Goal: Task Accomplishment & Management: Complete application form

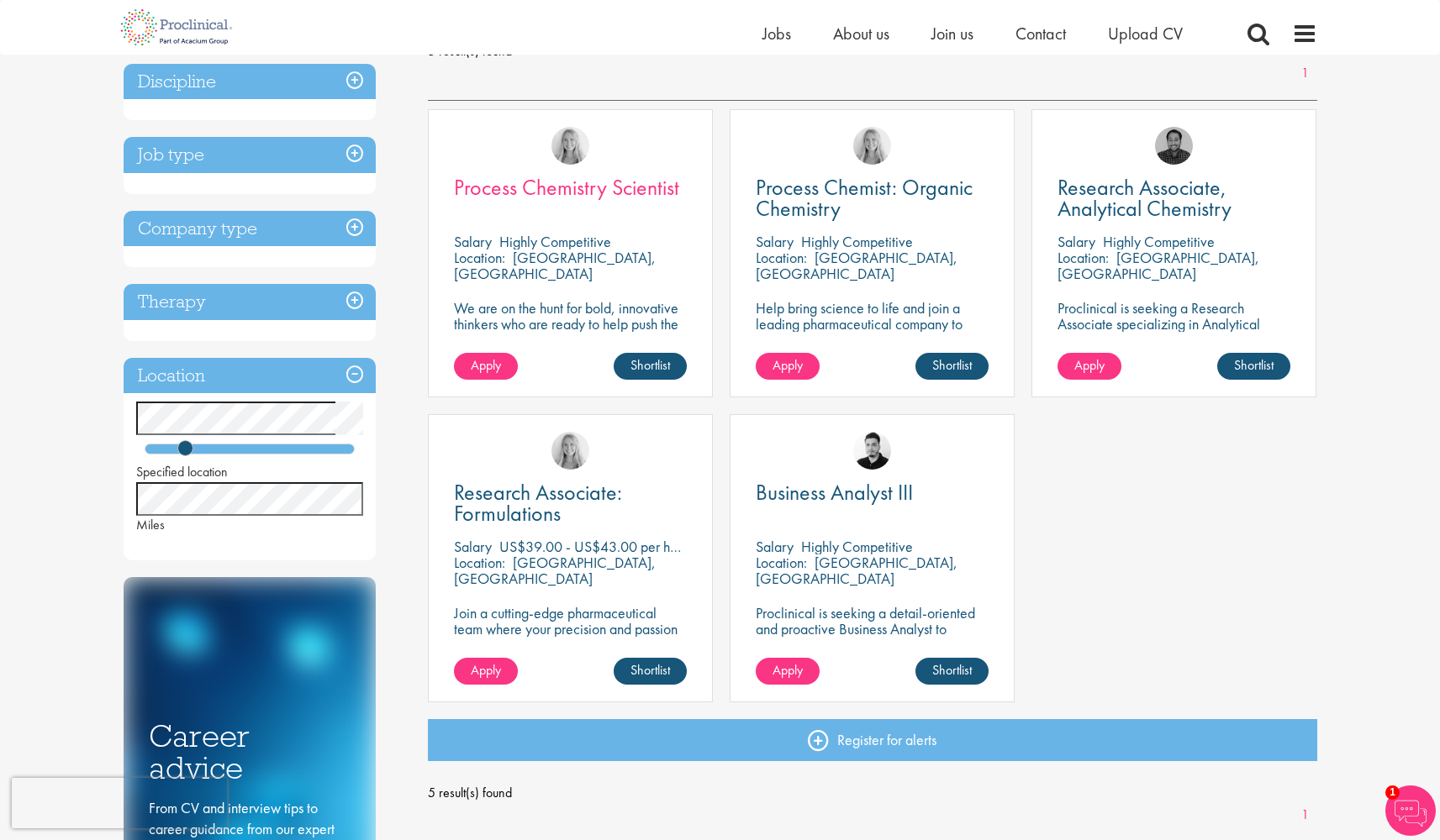
click at [539, 180] on span "Process Chemistry Scientist" at bounding box center [567, 187] width 226 height 29
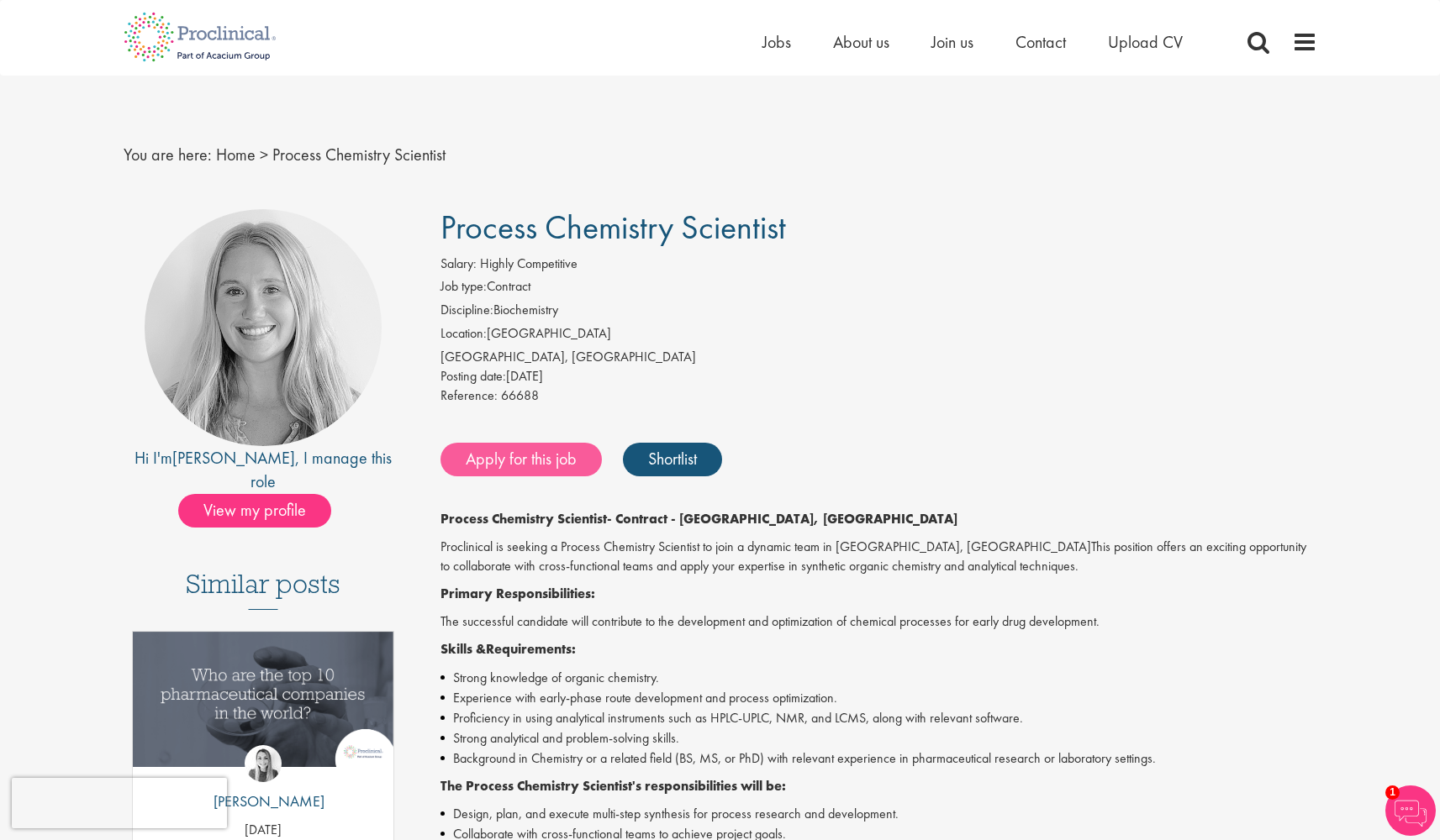
click at [544, 458] on link "Apply for this job" at bounding box center [521, 460] width 161 height 34
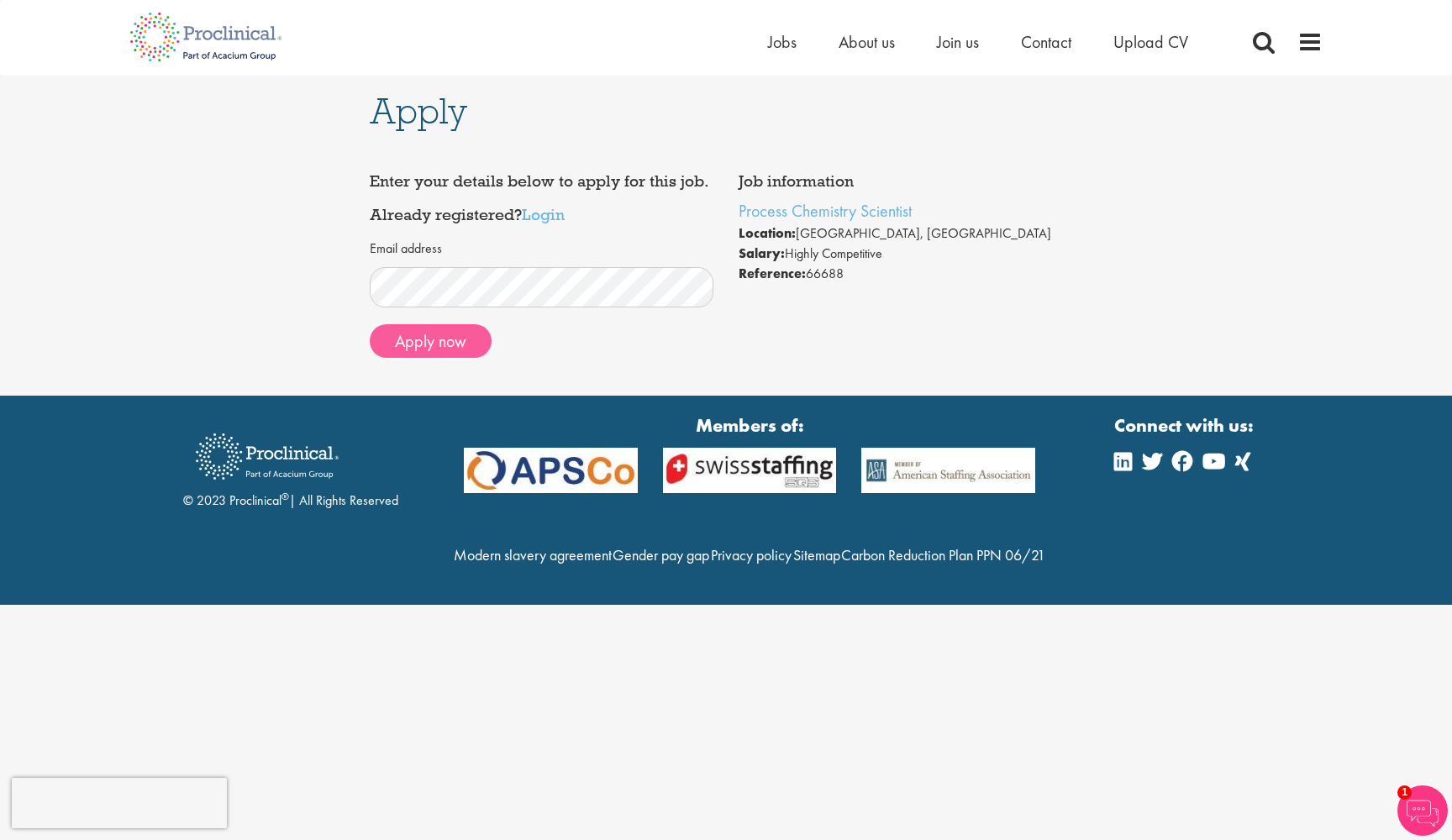
click at [465, 335] on button "Apply now" at bounding box center [431, 342] width 122 height 34
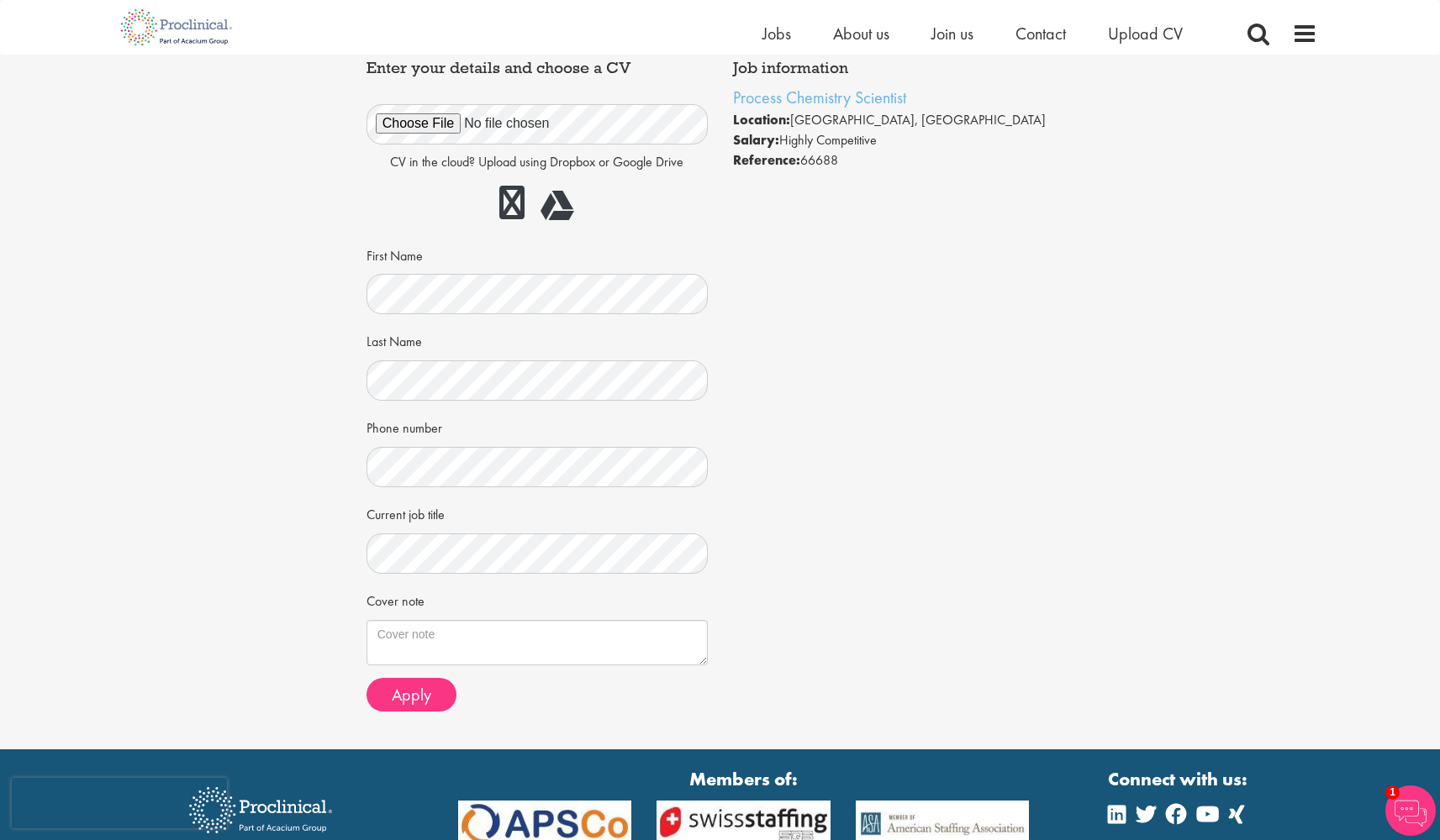
scroll to position [76, 0]
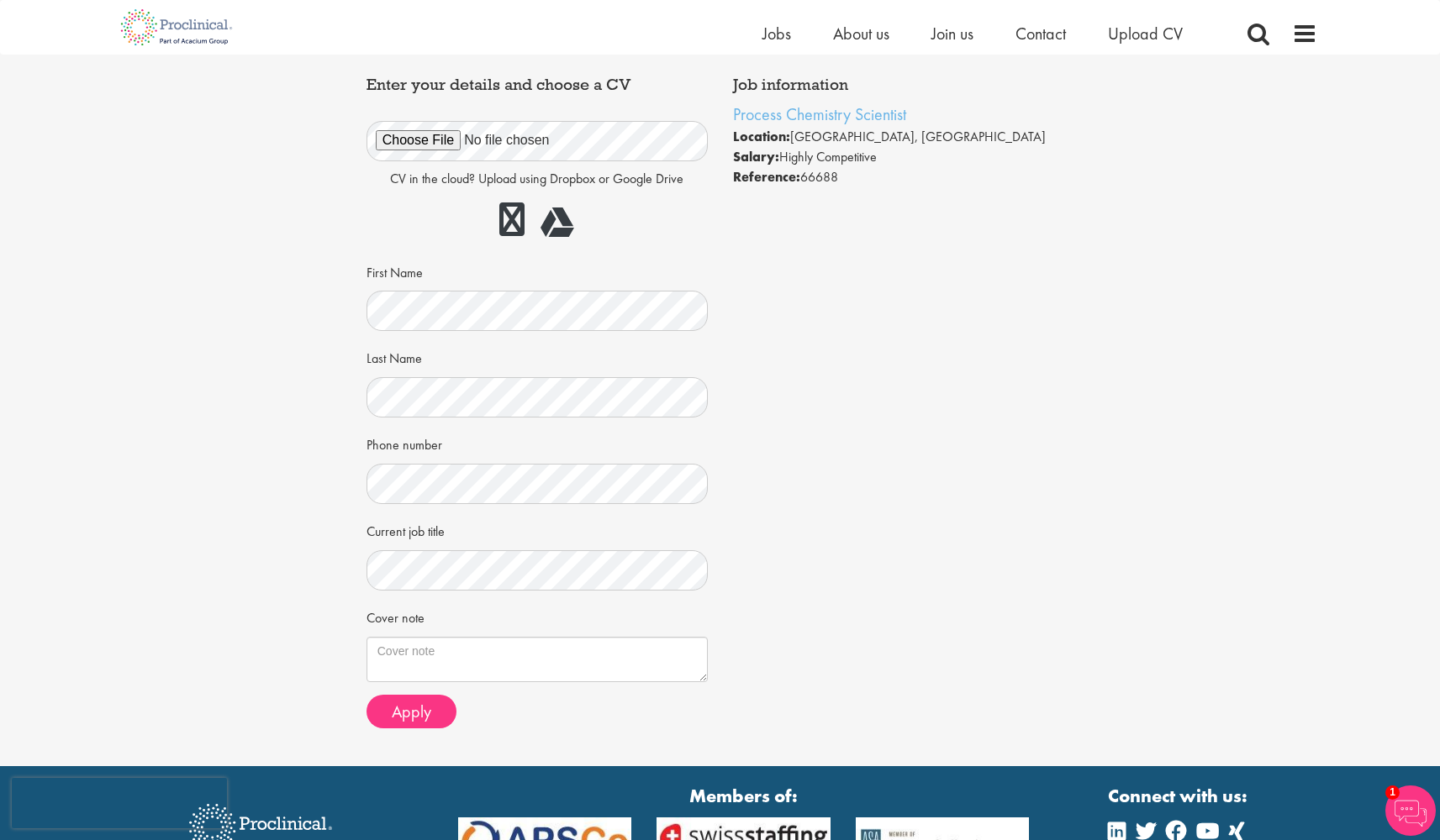
click at [925, 577] on div "Job information Process Chemistry Scientist Location: Cambridge, USA Salary: Hi…" at bounding box center [721, 404] width 733 height 673
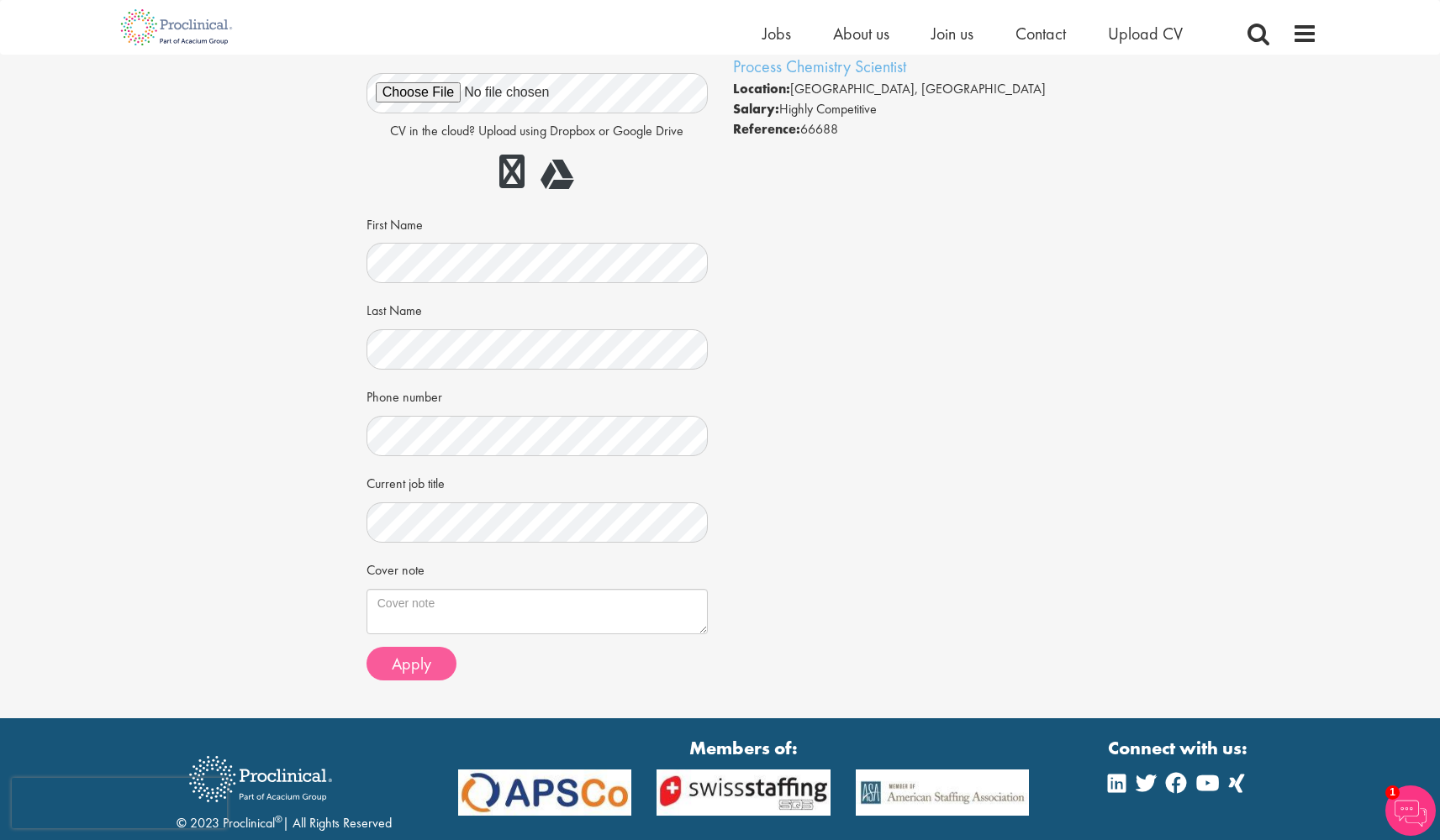
scroll to position [125, 0]
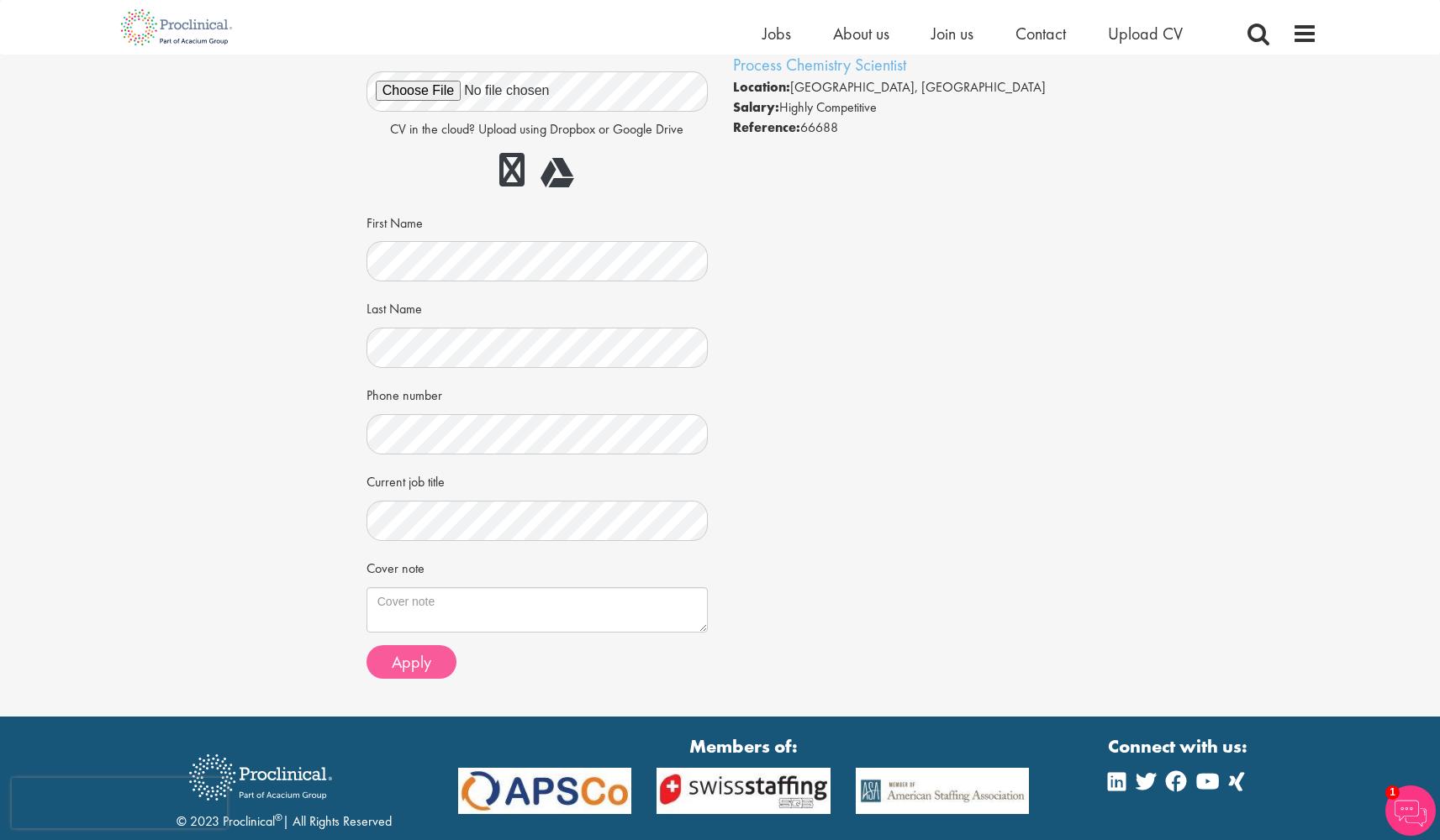
click at [403, 669] on button "Apply" at bounding box center [411, 663] width 90 height 34
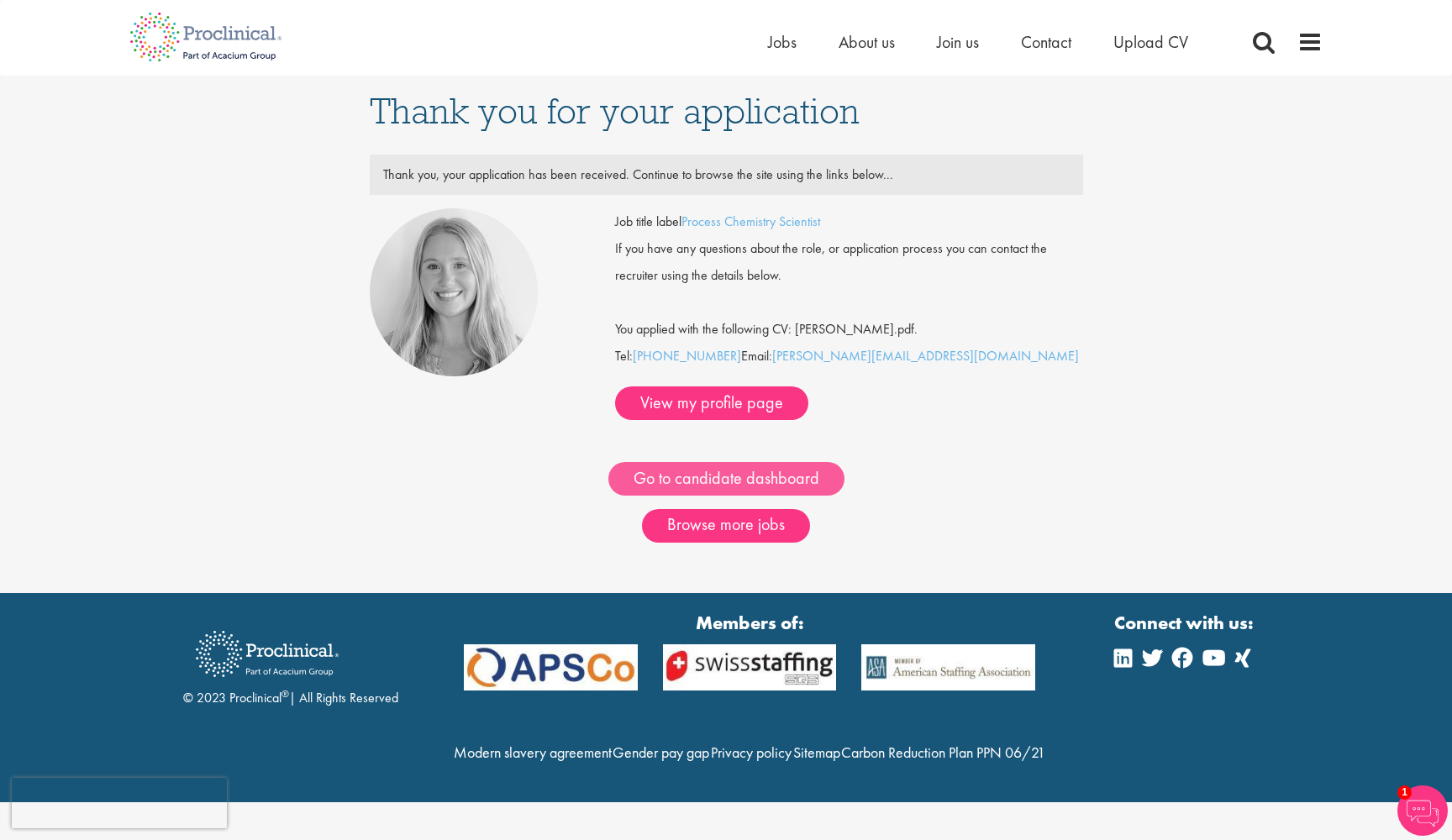
click at [752, 482] on link "Go to candidate dashboard" at bounding box center [726, 479] width 236 height 34
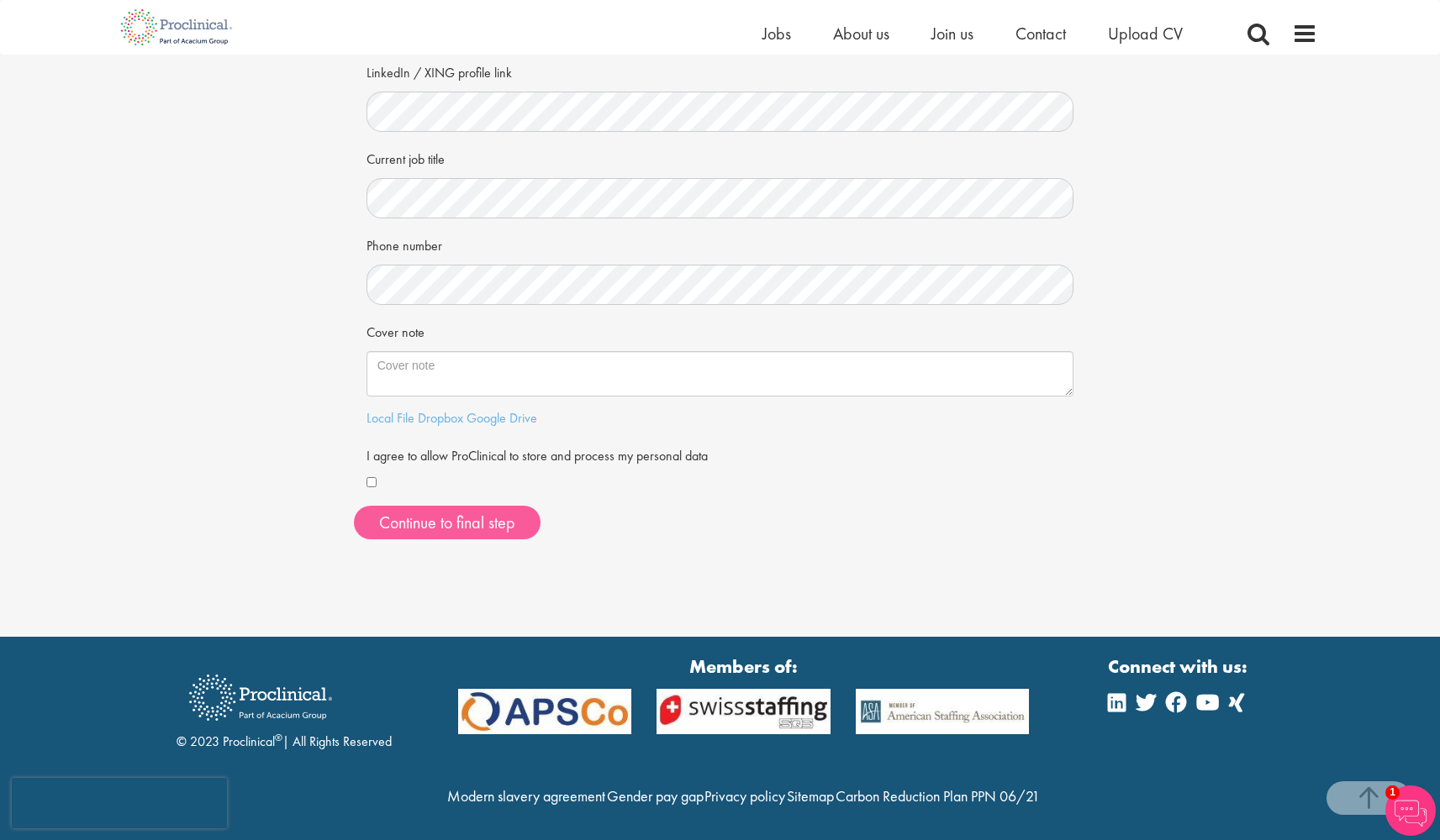
click at [404, 525] on button "Continue to final step" at bounding box center [447, 523] width 186 height 34
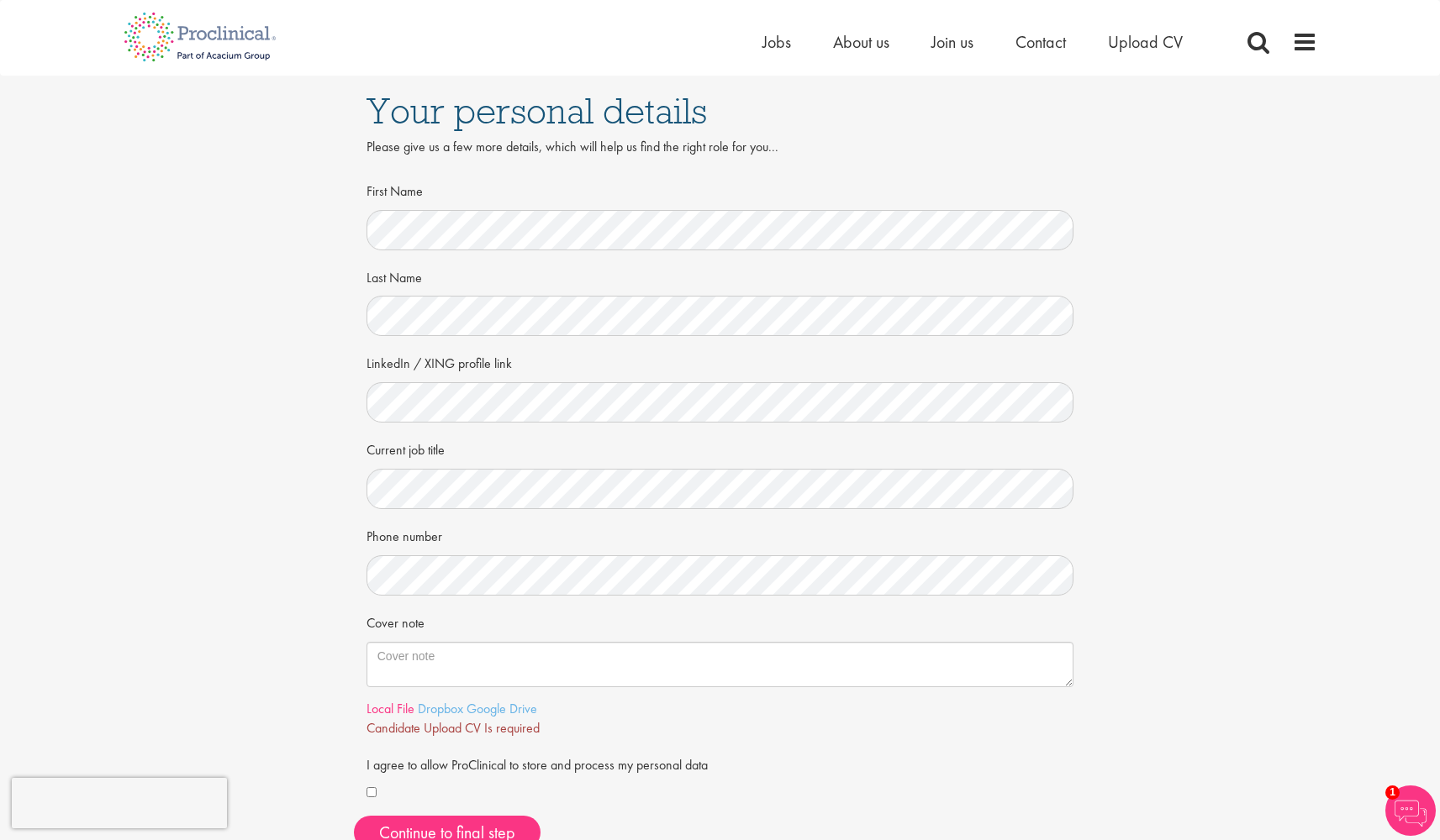
click at [398, 705] on link "Local File" at bounding box center [391, 709] width 48 height 18
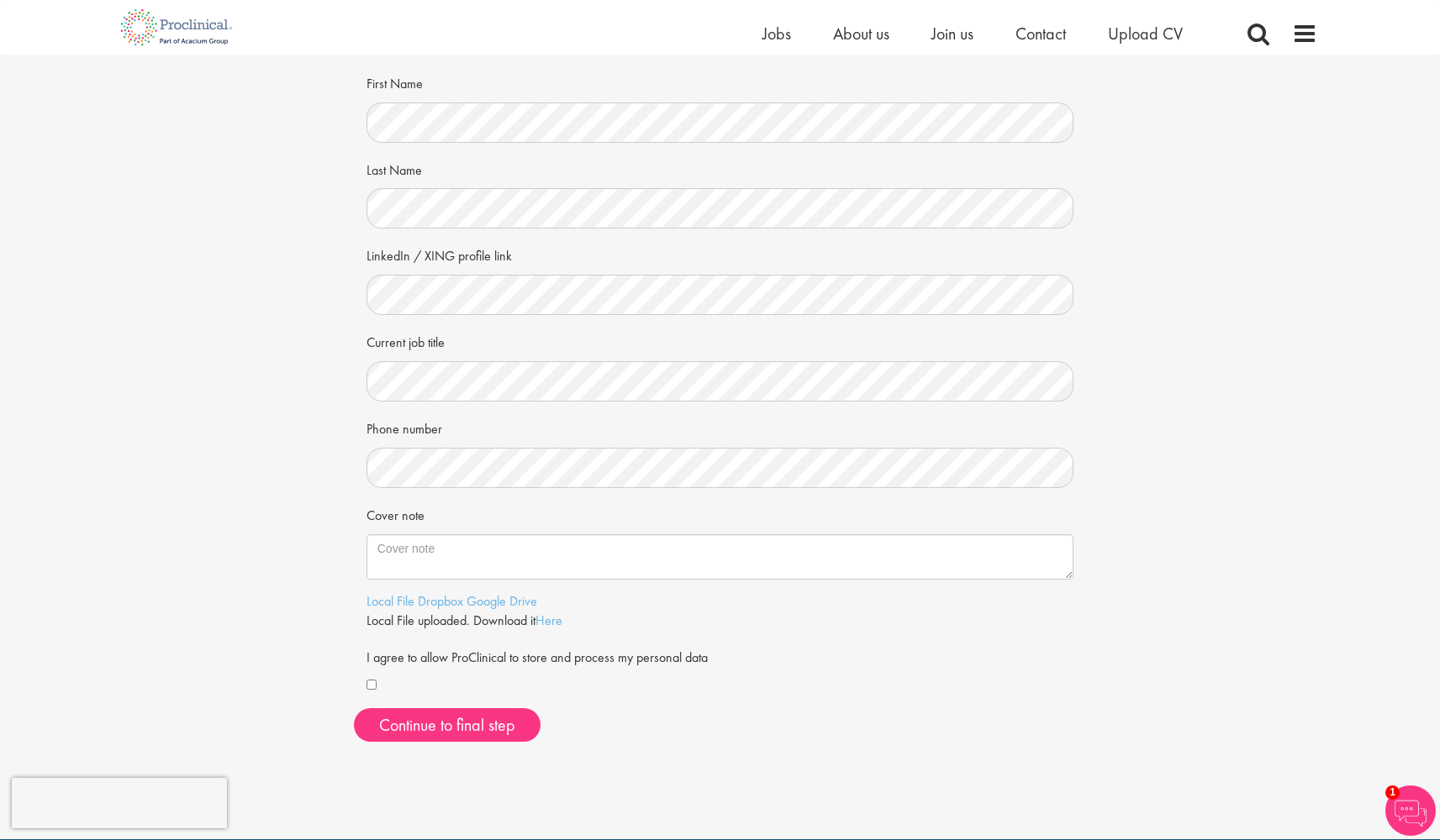
scroll to position [106, 0]
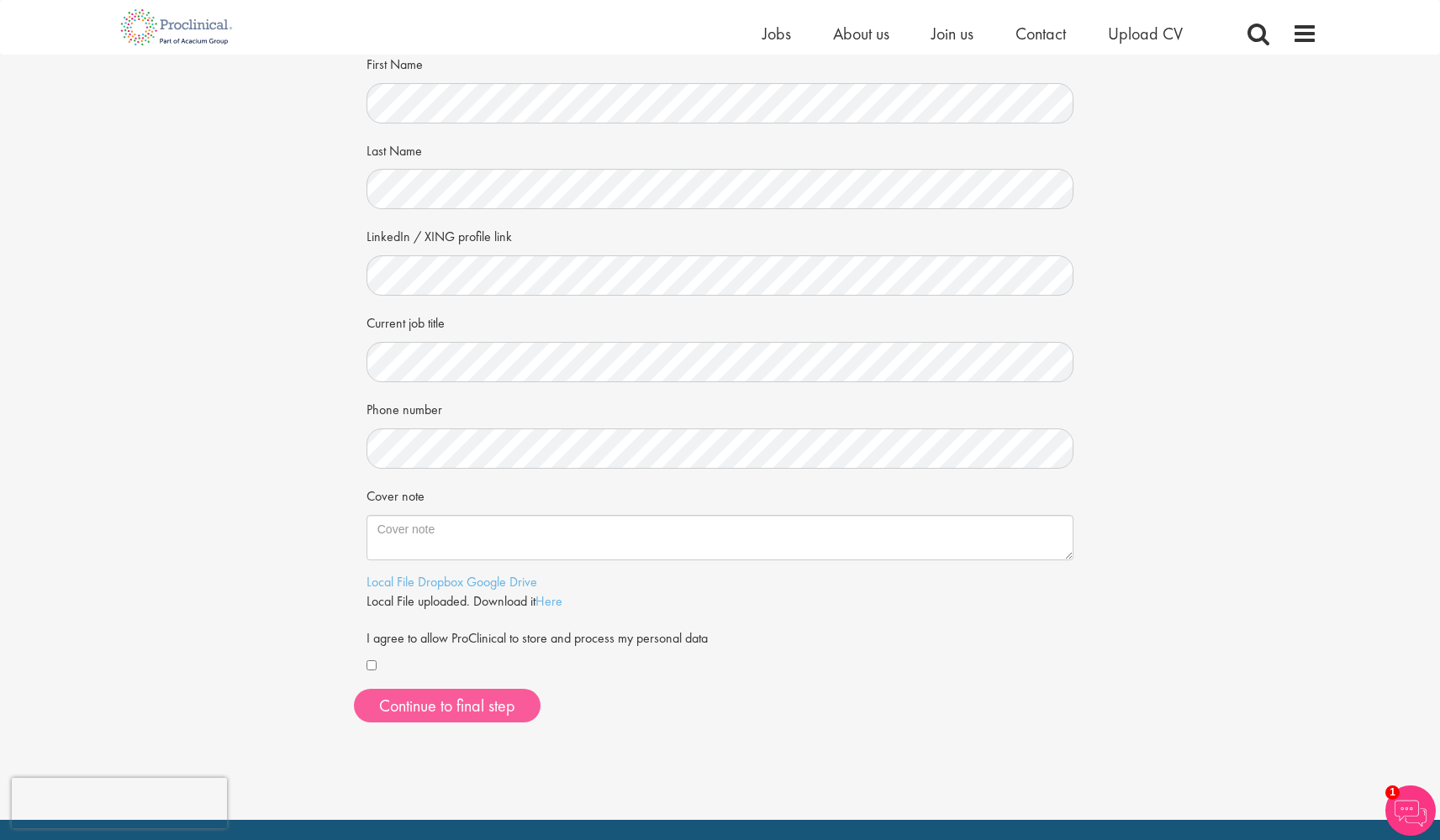
click at [432, 699] on span "Continue to final step" at bounding box center [447, 705] width 137 height 21
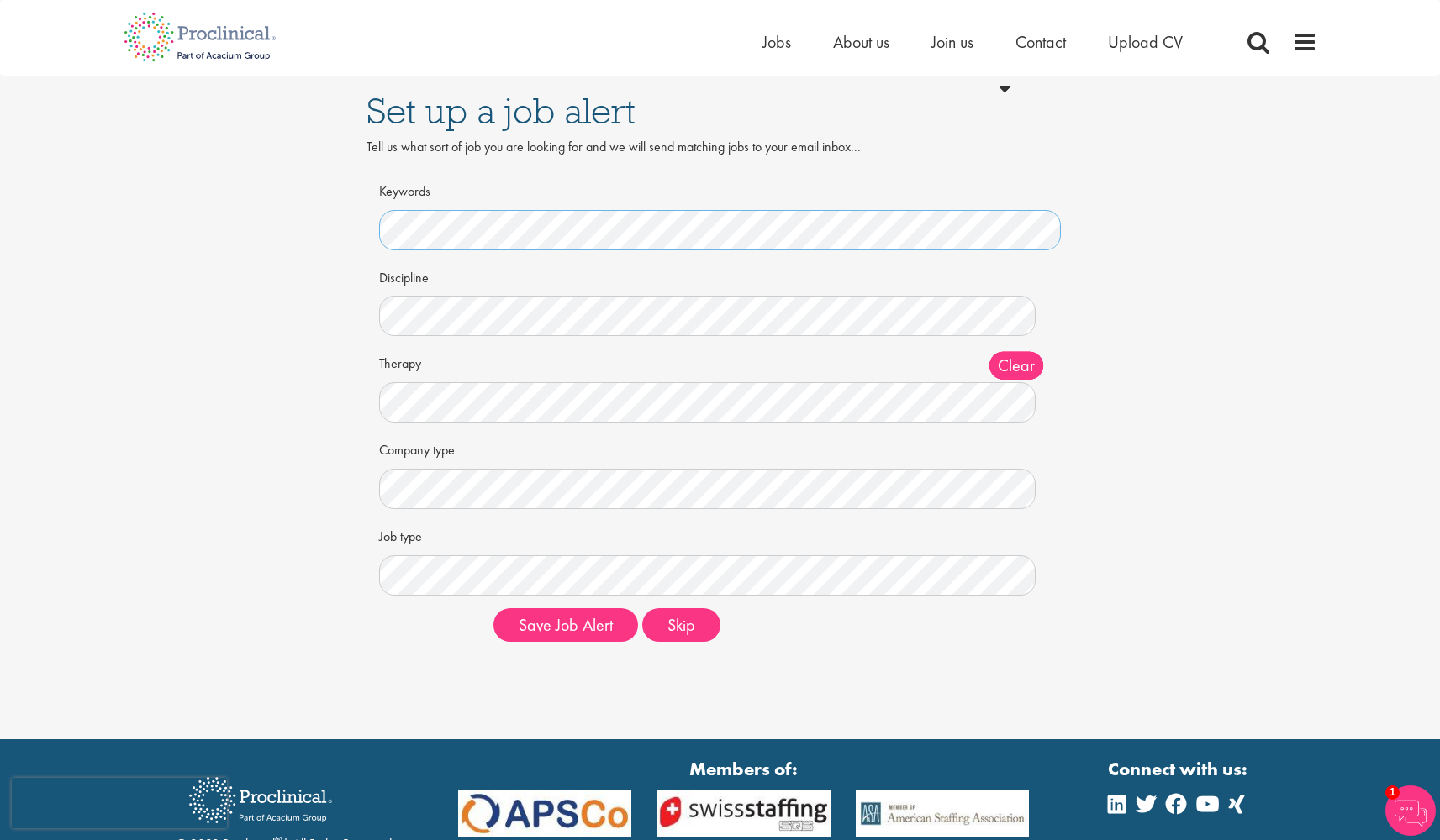
click at [566, 620] on button "Save Job Alert" at bounding box center [566, 625] width 145 height 34
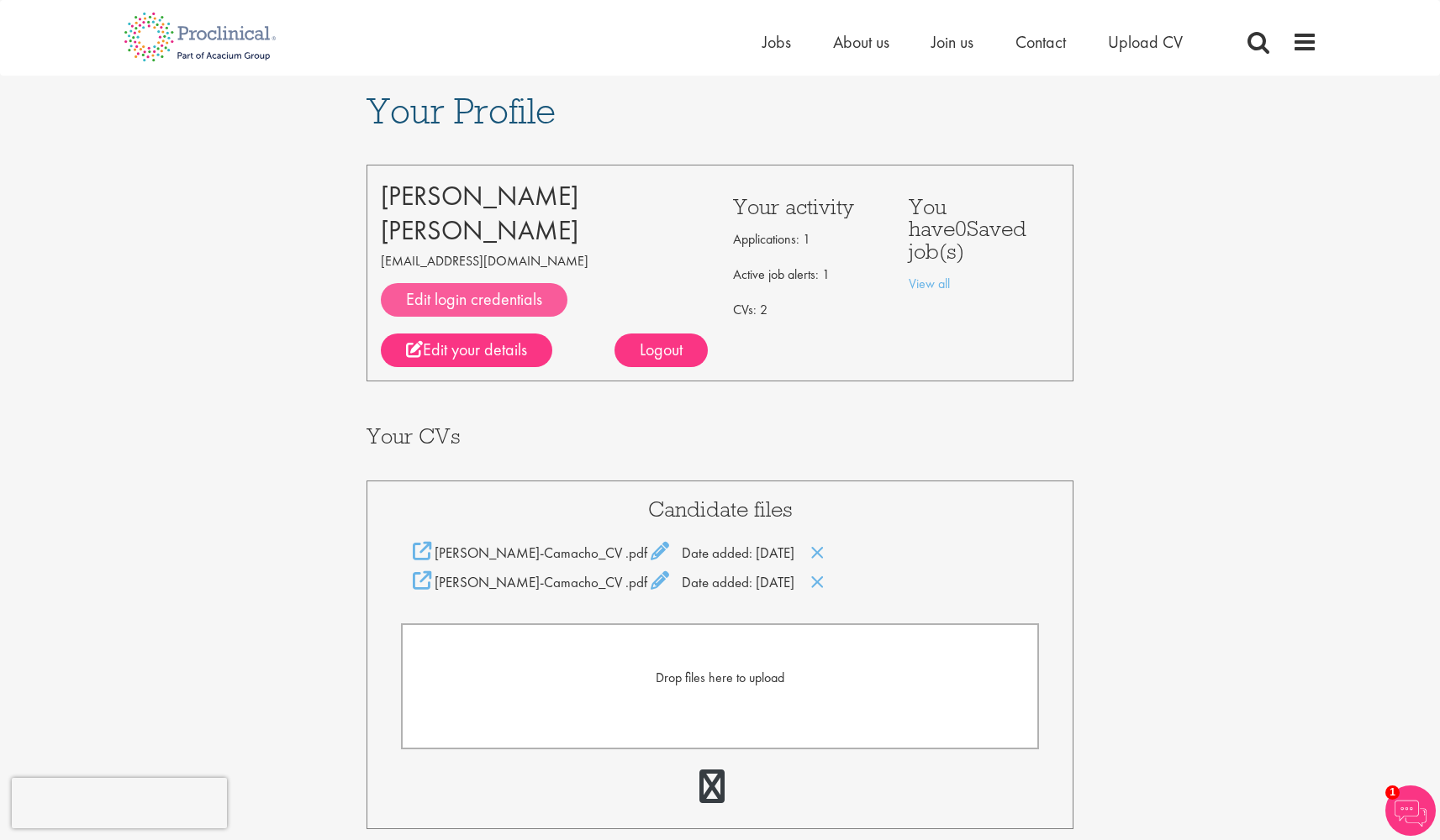
click at [518, 300] on link "Edit login credentials" at bounding box center [474, 301] width 186 height 34
click at [457, 348] on link "Edit your details" at bounding box center [467, 350] width 171 height 34
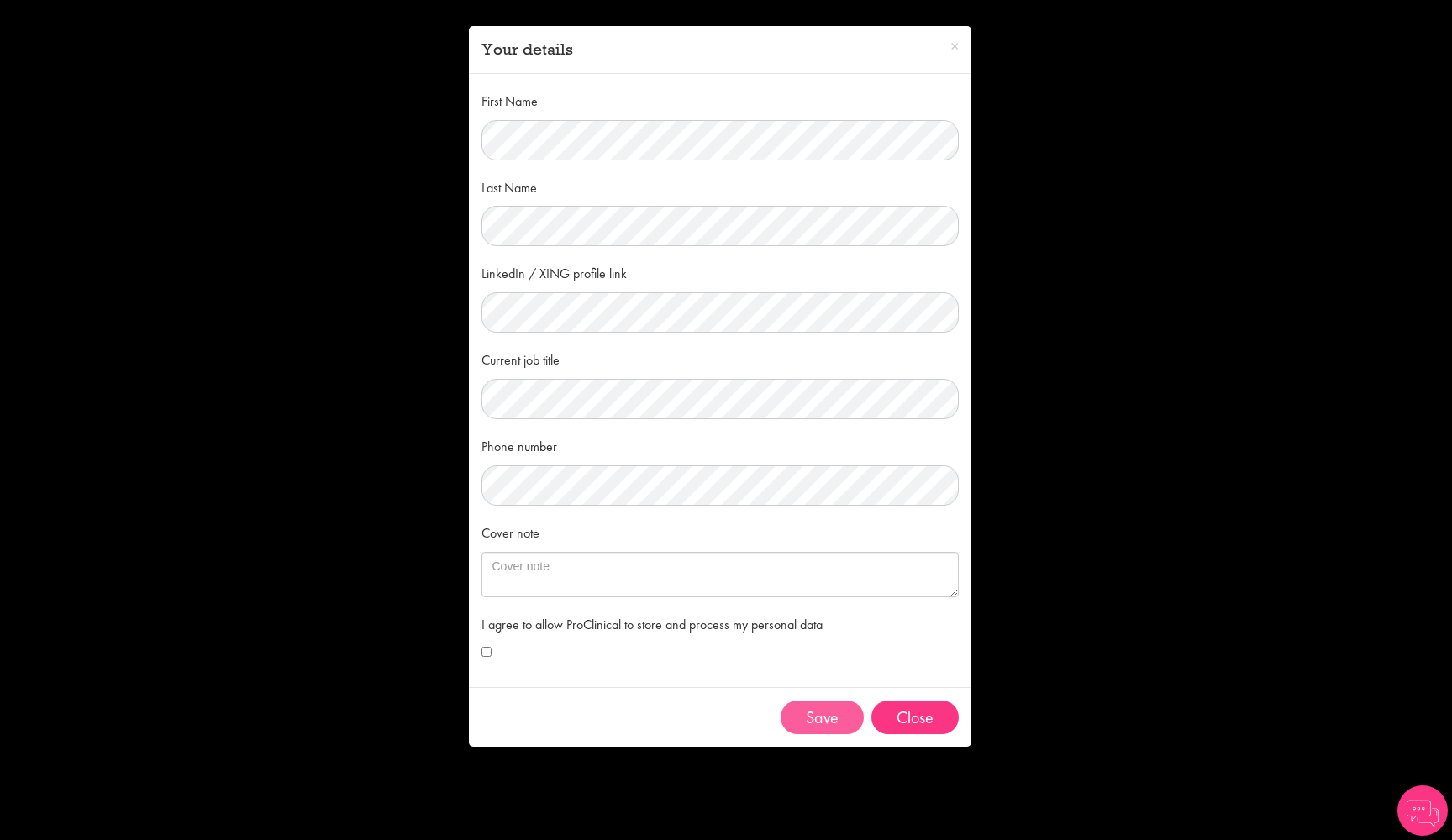
click at [821, 714] on button "Save" at bounding box center [821, 718] width 83 height 34
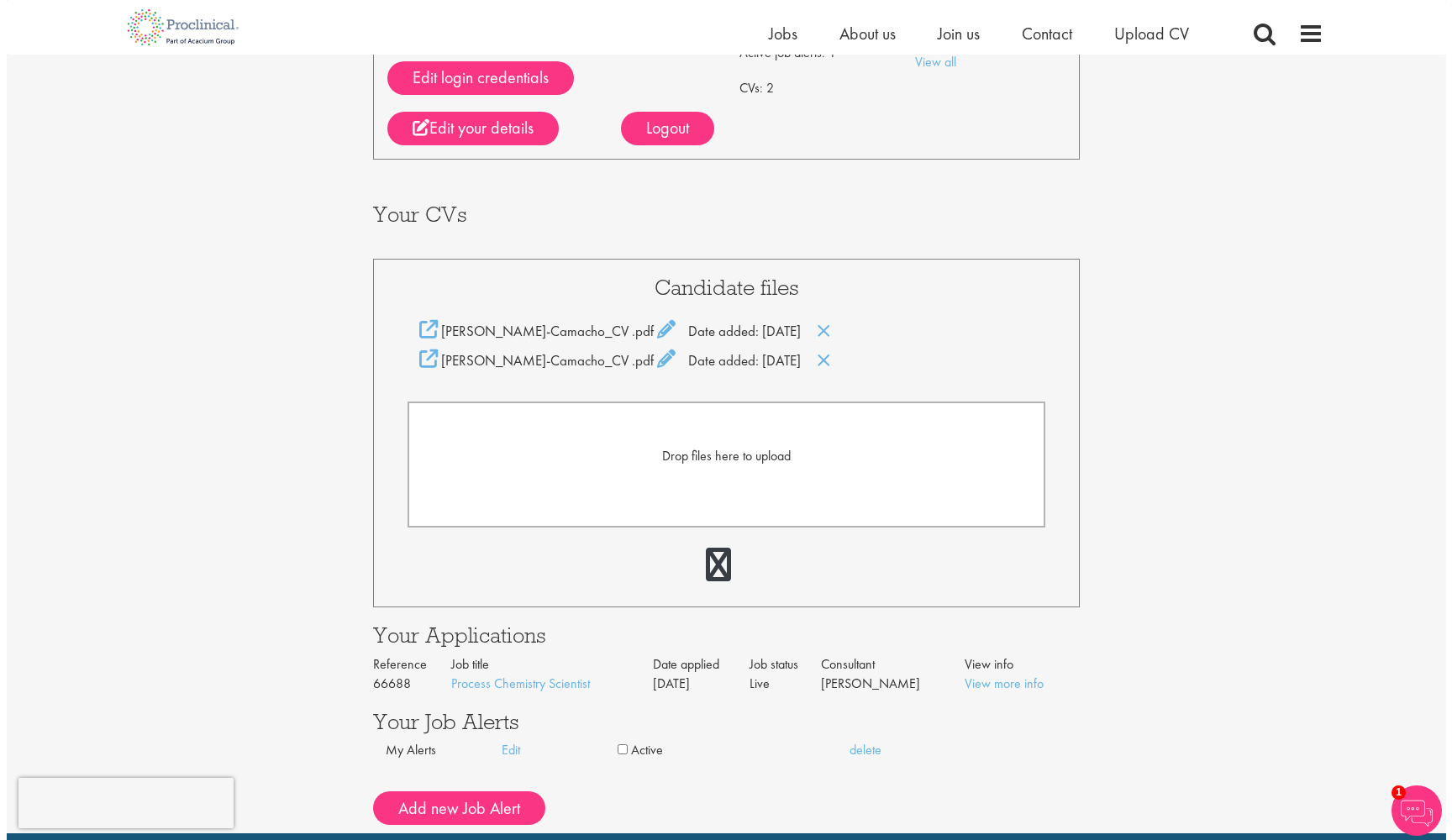
scroll to position [383, 0]
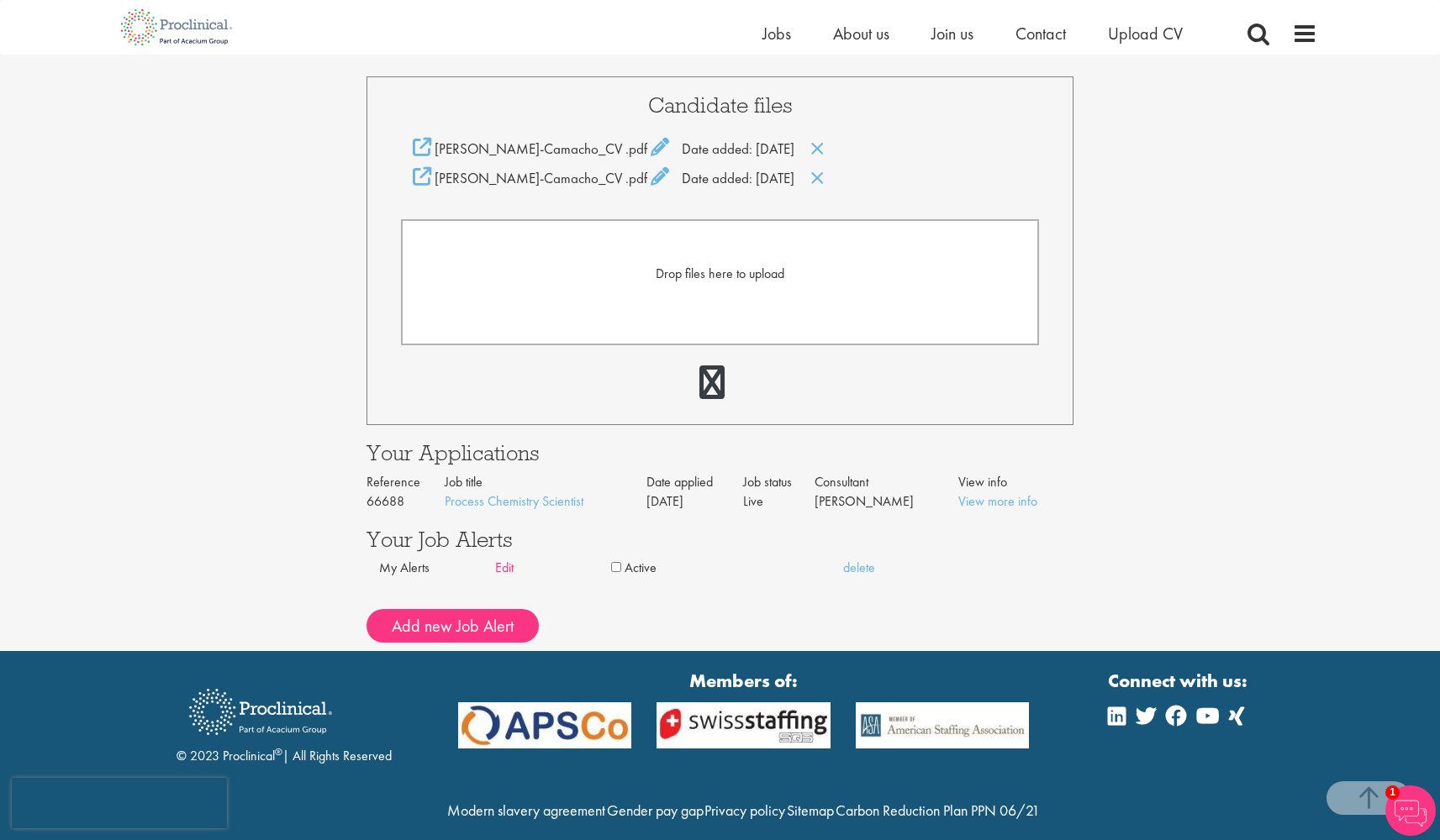
click at [507, 564] on link "Edit" at bounding box center [553, 569] width 116 height 20
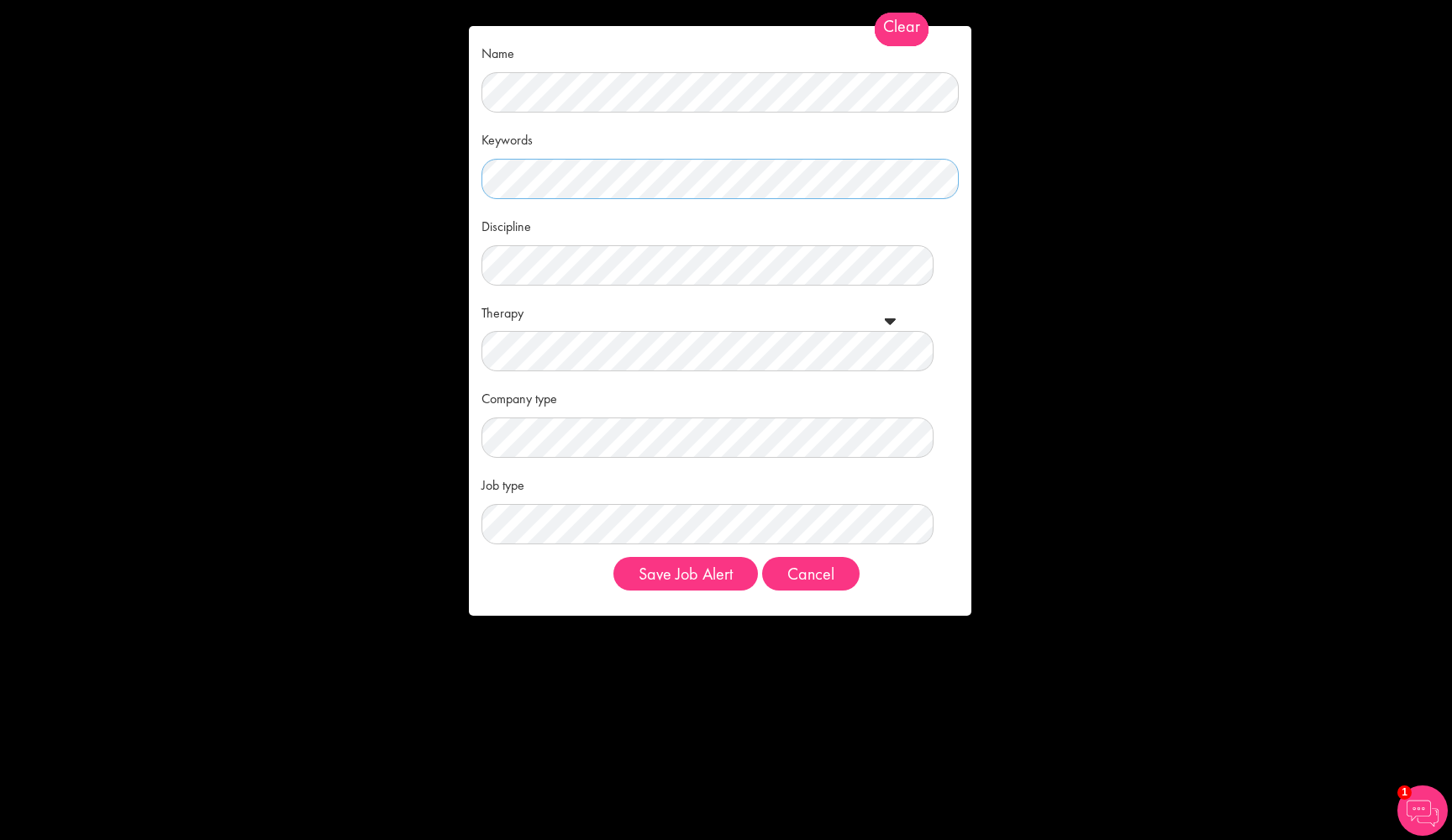
click at [395, 161] on div "Name Keywords Discipline Clear All Computer Science Data Science Recruitment Co…" at bounding box center [726, 420] width 1452 height 840
click at [516, 285] on div "Discipline Clear All Computer Science Data Science Recruitment Consultant Biome…" at bounding box center [720, 377] width 452 height 333
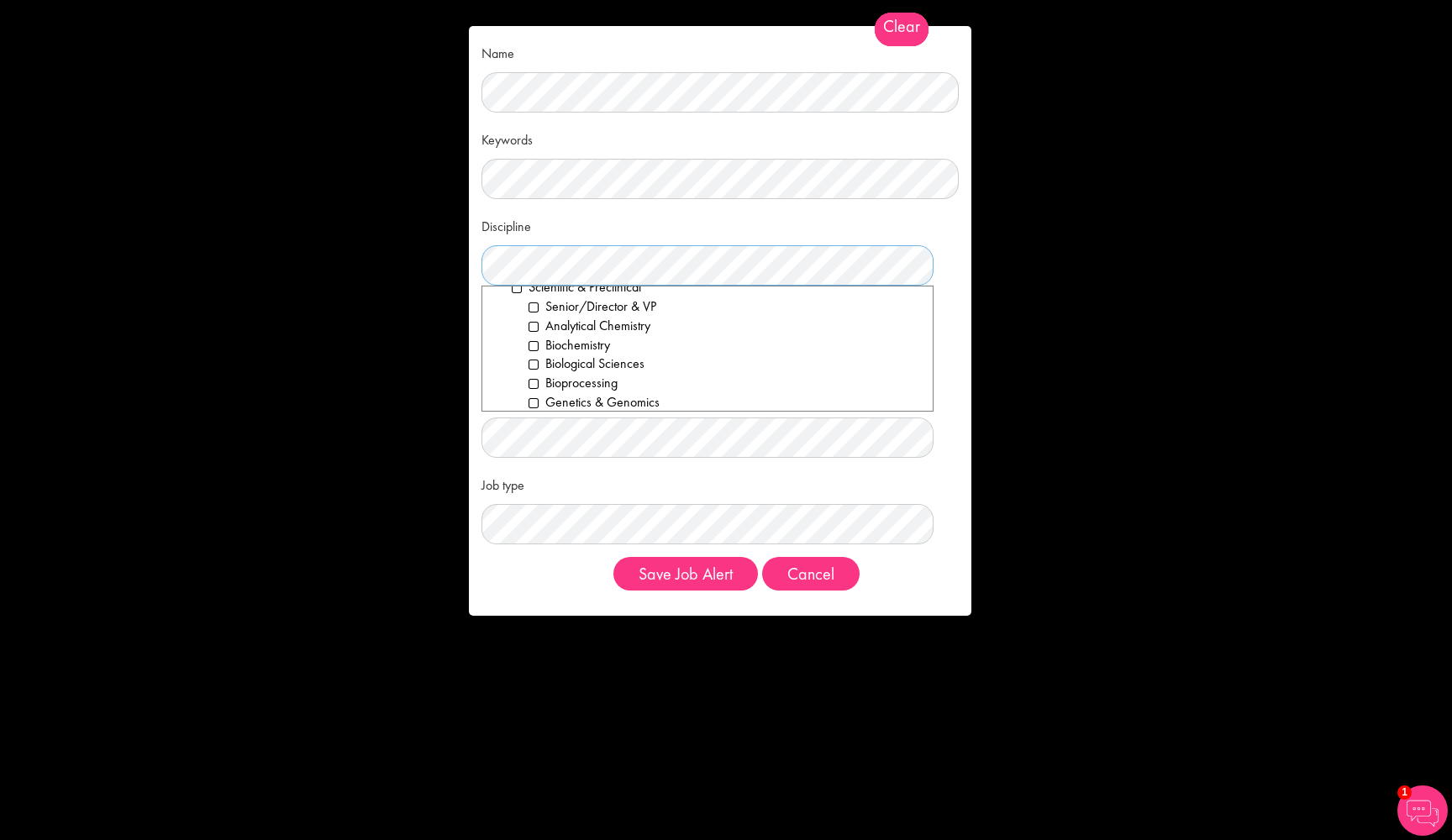
scroll to position [2191, 0]
click at [585, 426] on li "Medicinal Chemistry" at bounding box center [724, 436] width 392 height 20
click at [579, 437] on li "CMC" at bounding box center [724, 447] width 392 height 20
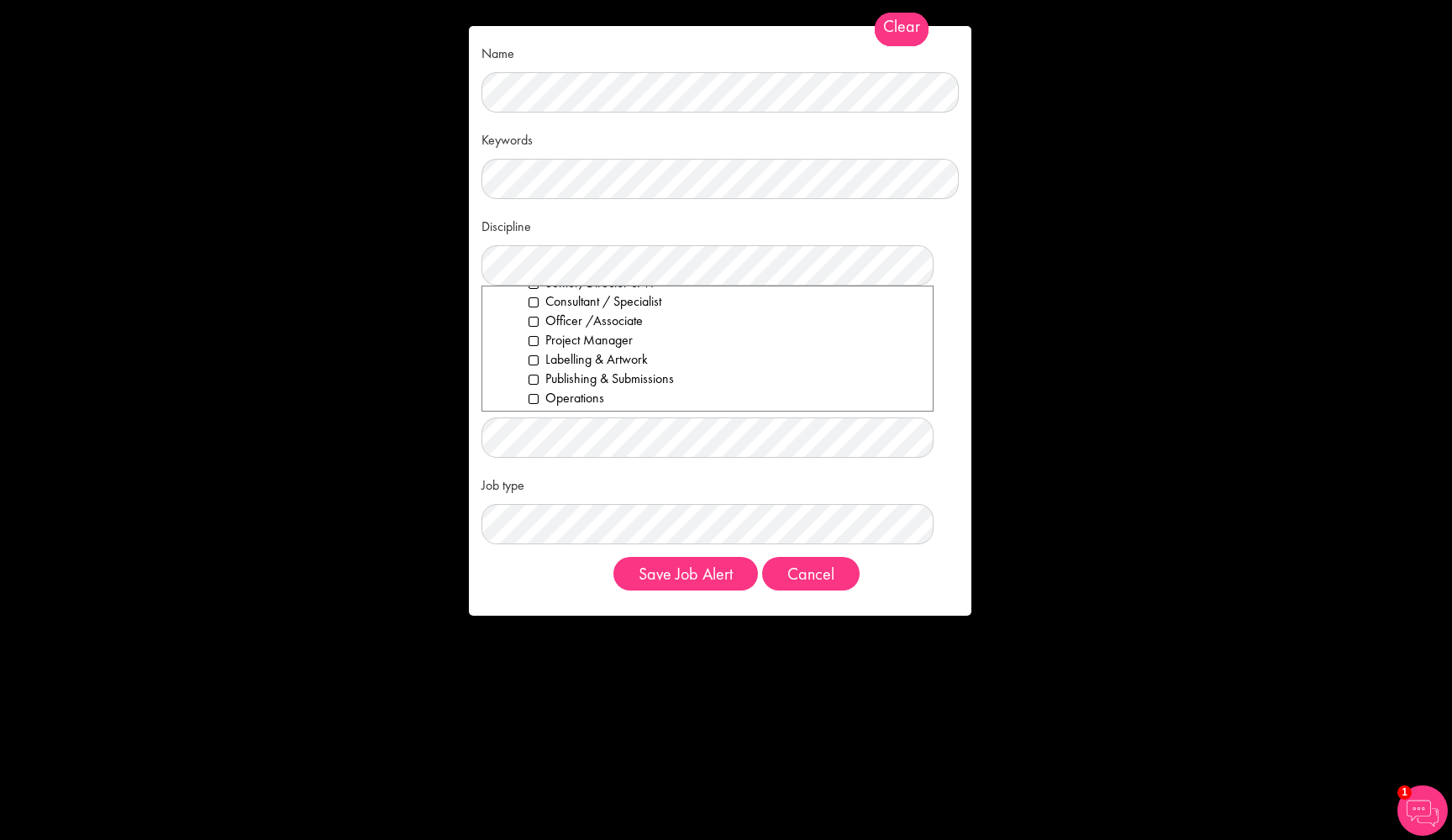
click at [554, 408] on li "CMC" at bounding box center [724, 418] width 392 height 20
click at [663, 236] on div "Discipline Clear All Computer Science Data Science Recruitment Consultant Biome…" at bounding box center [720, 248] width 477 height 74
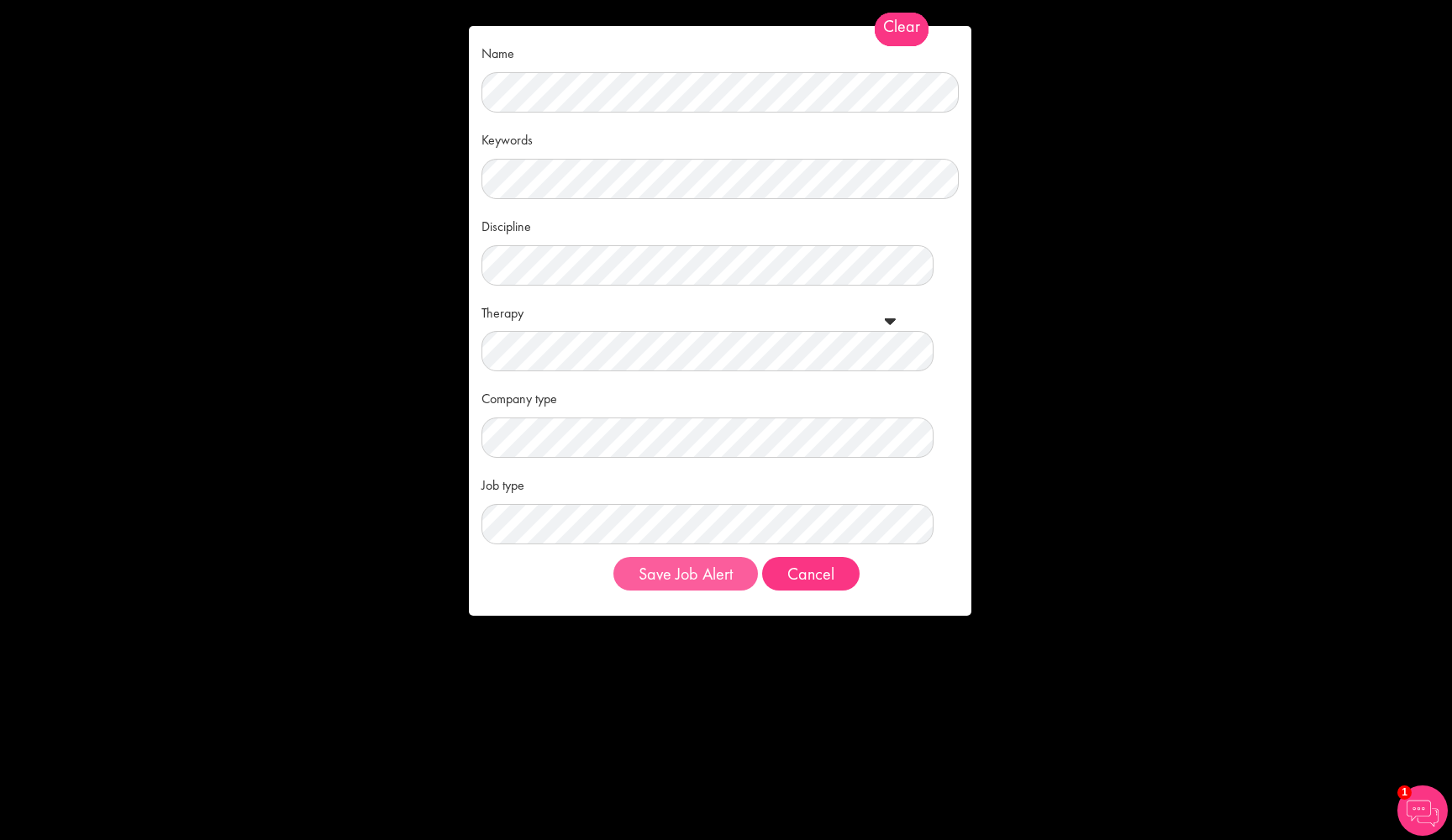
click at [640, 572] on button "Save Job Alert" at bounding box center [686, 574] width 144 height 34
